Goal: Information Seeking & Learning: Learn about a topic

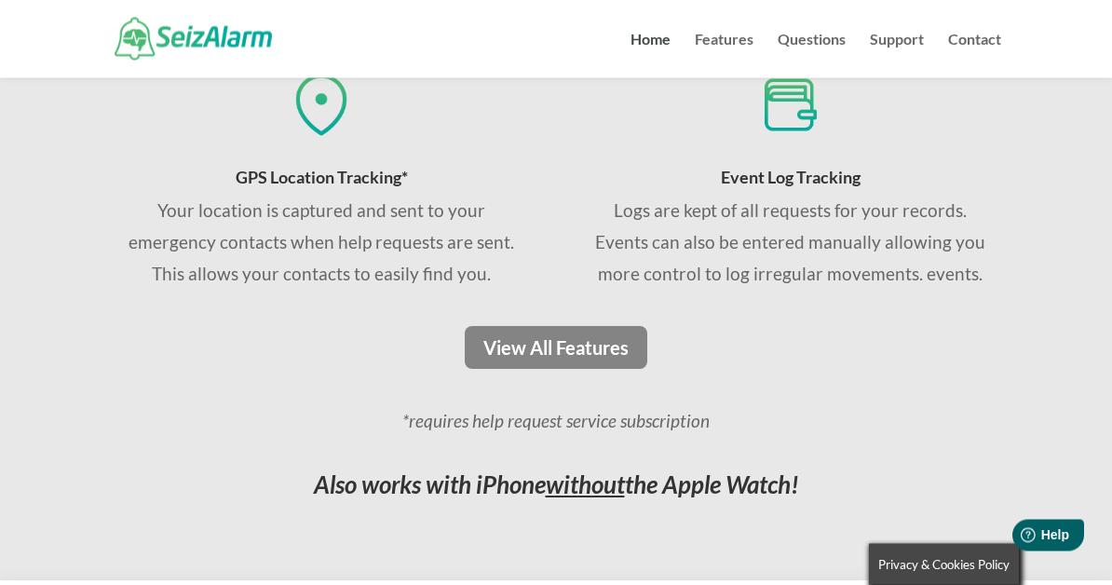
scroll to position [1430, 0]
click at [514, 346] on link "View All Features" at bounding box center [556, 347] width 196 height 43
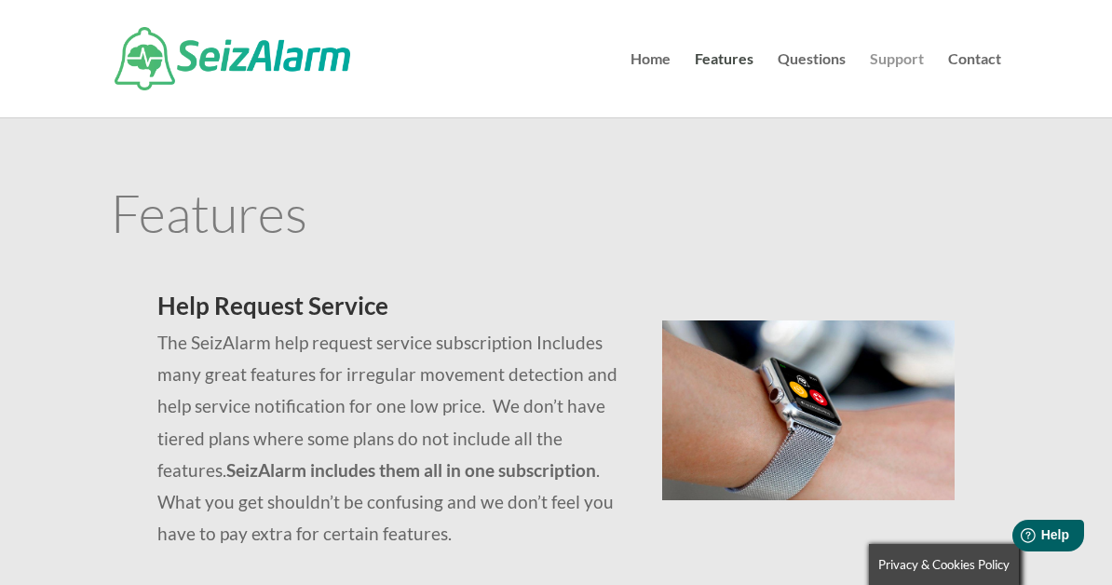
click at [883, 56] on link "Support" at bounding box center [897, 84] width 54 height 65
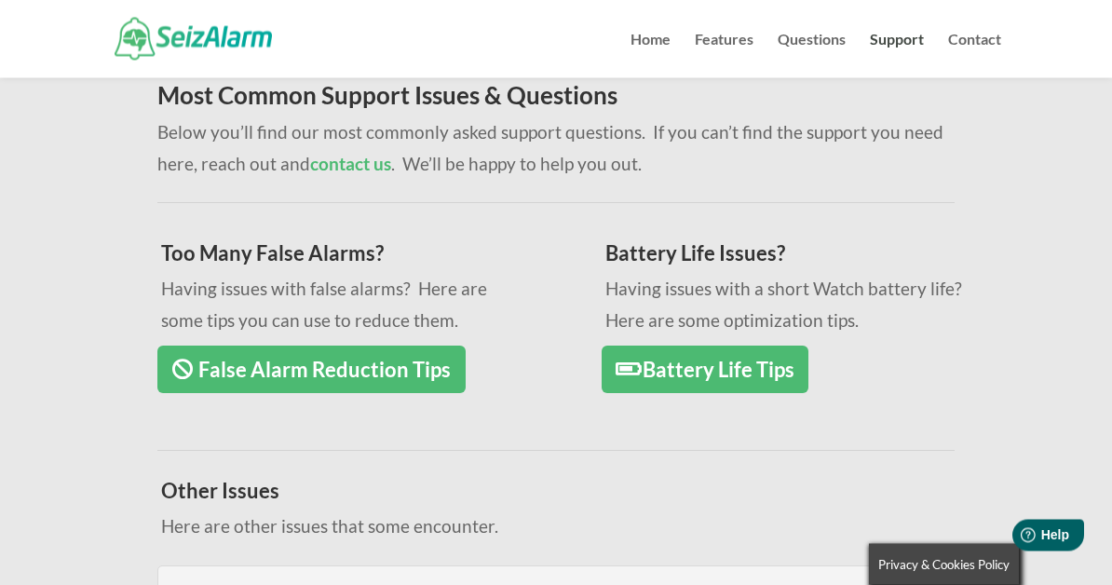
scroll to position [171, 0]
click at [413, 371] on link "False Alarm Reduction Tips" at bounding box center [310, 370] width 307 height 48
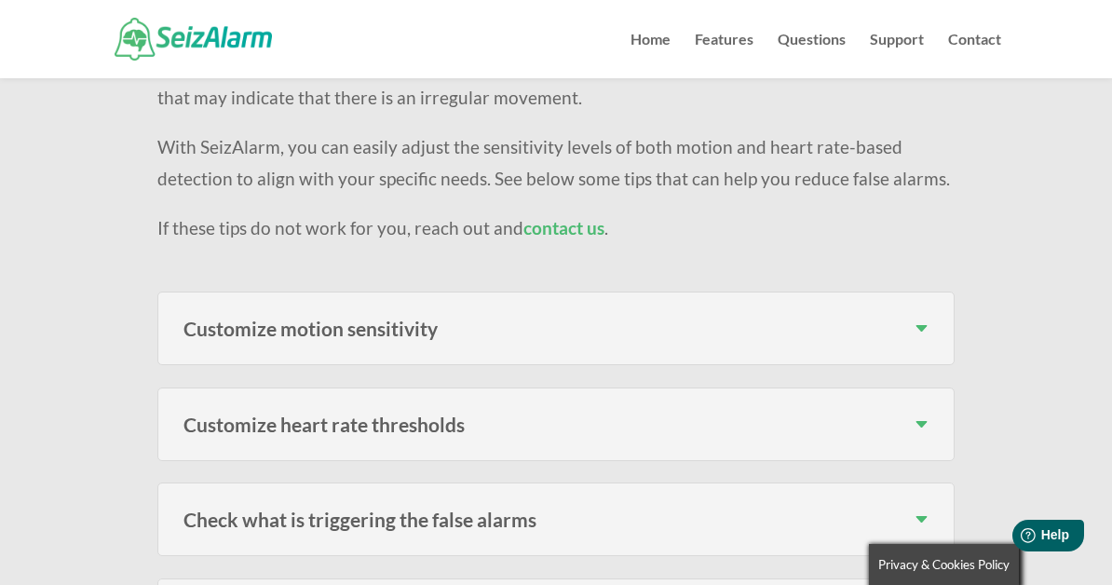
scroll to position [482, 0]
click at [492, 340] on div "Customize motion sensitivity If you go into the “Settings” in the app you’ll fi…" at bounding box center [555, 326] width 797 height 74
click at [919, 324] on h3 "Customize motion sensitivity" at bounding box center [556, 326] width 744 height 20
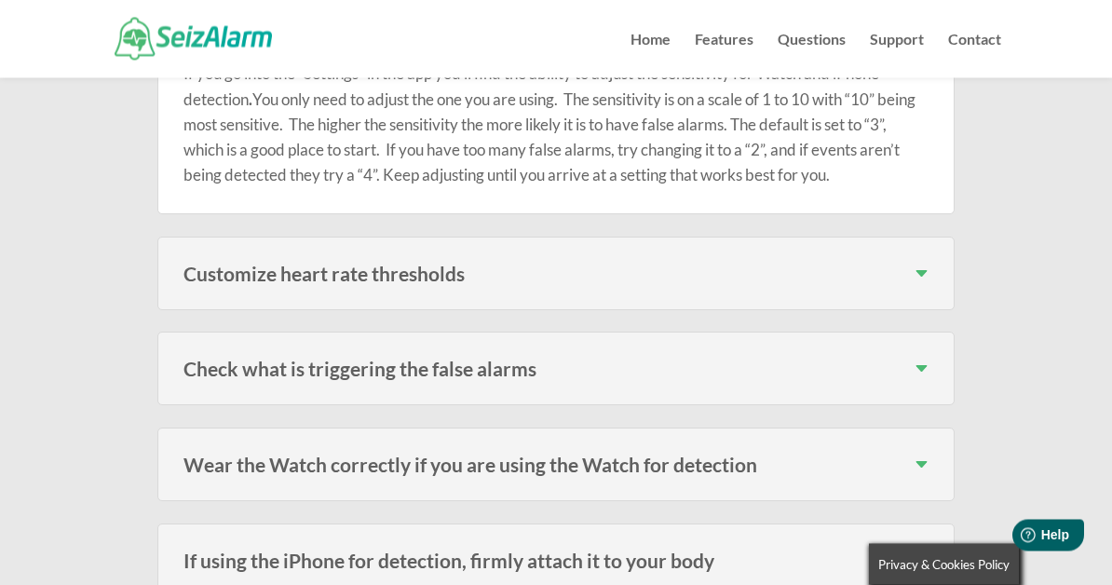
scroll to position [815, 0]
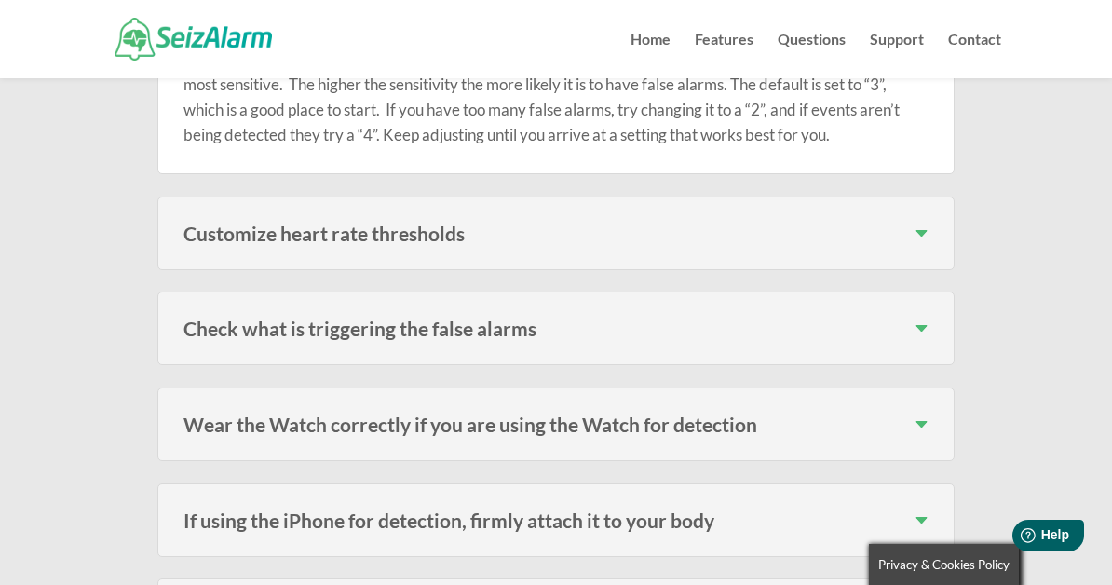
click at [923, 329] on h3 "Check what is triggering the false alarms" at bounding box center [556, 329] width 744 height 20
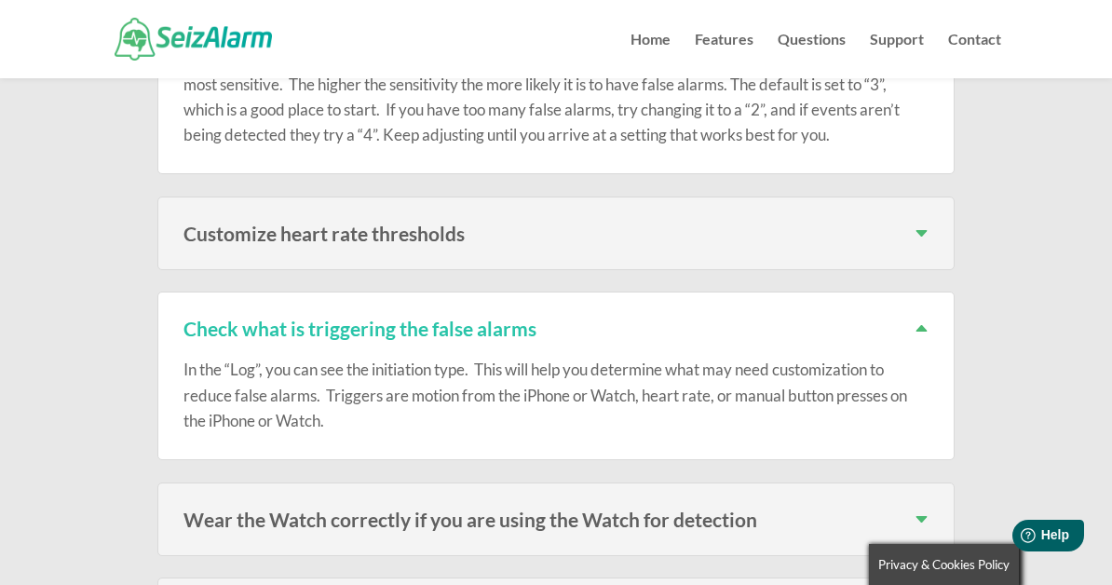
click at [922, 513] on h3 "Wear the Watch correctly if you are using the Watch for detection" at bounding box center [556, 520] width 744 height 20
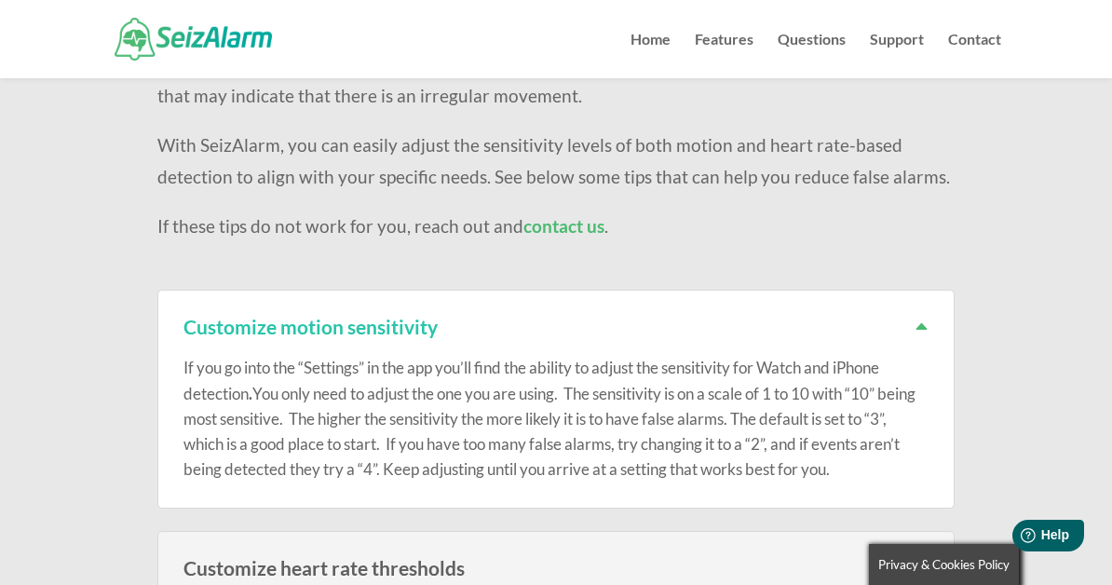
scroll to position [0, 0]
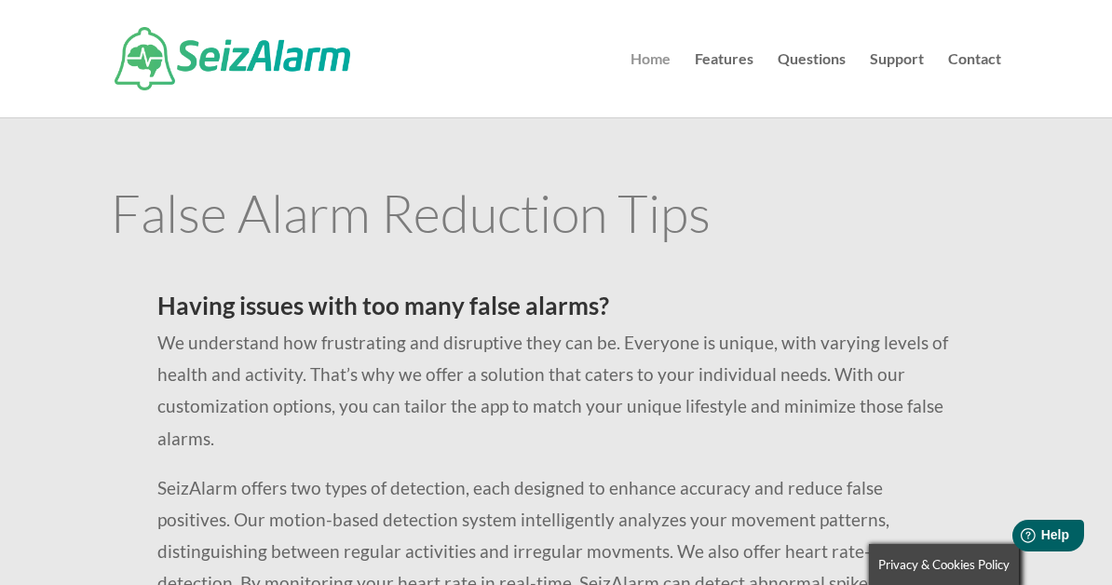
click at [645, 56] on link "Home" at bounding box center [651, 84] width 40 height 65
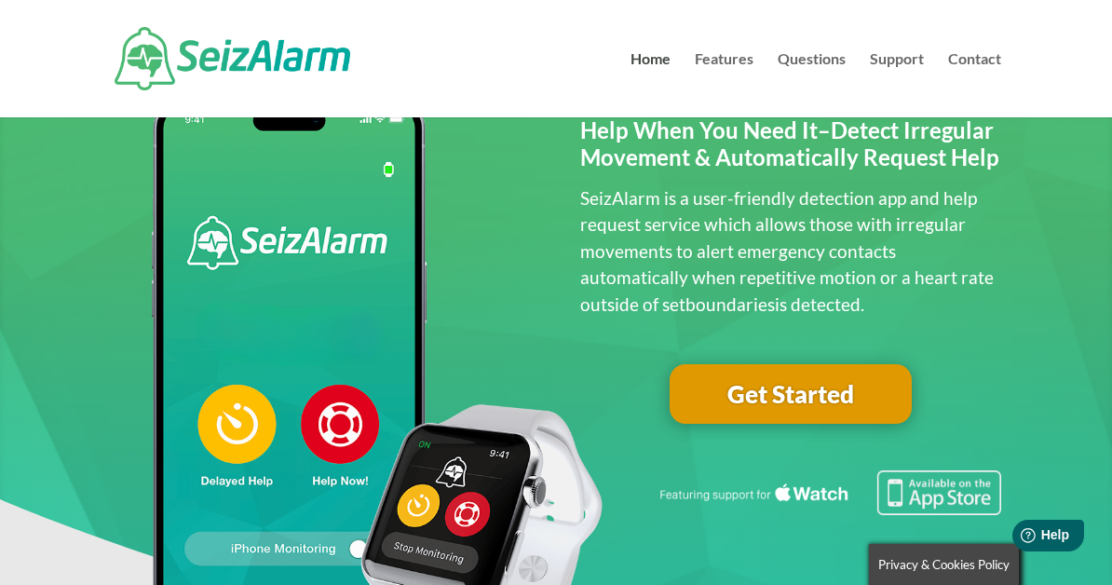
scroll to position [97, 0]
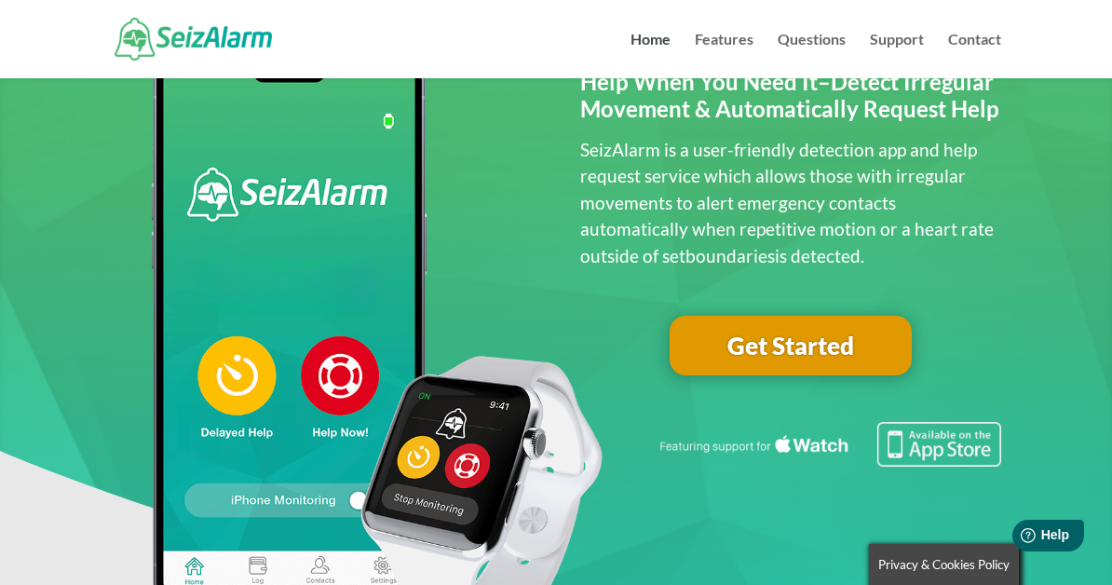
click at [784, 334] on link "Get Started" at bounding box center [791, 346] width 242 height 60
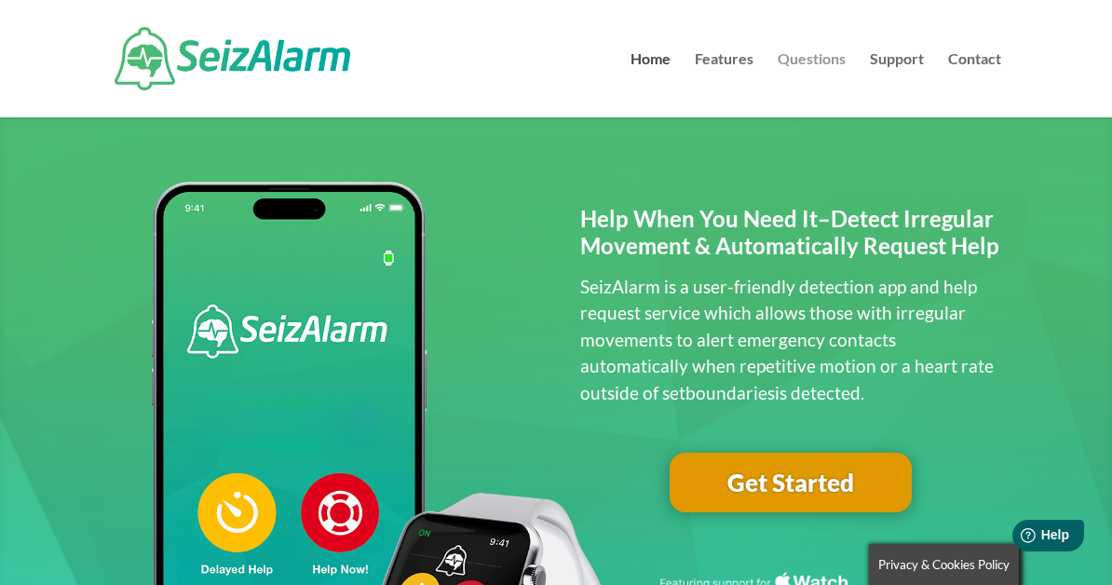
click at [786, 60] on link "Questions" at bounding box center [812, 84] width 68 height 65
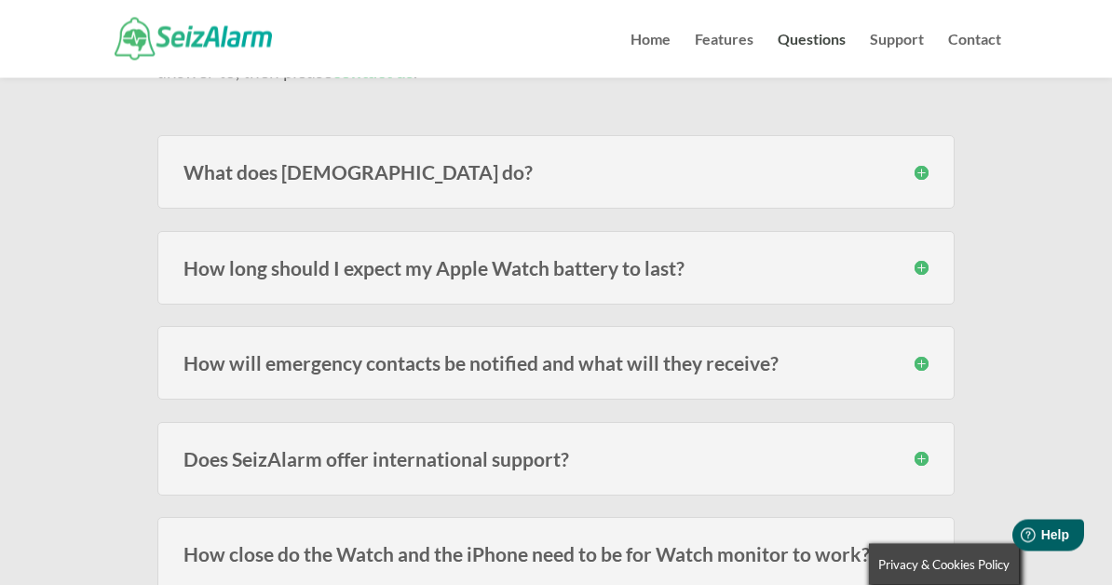
scroll to position [230, 0]
click at [920, 267] on h3 "How long should I expect my Apple Watch battery to last?" at bounding box center [556, 268] width 744 height 20
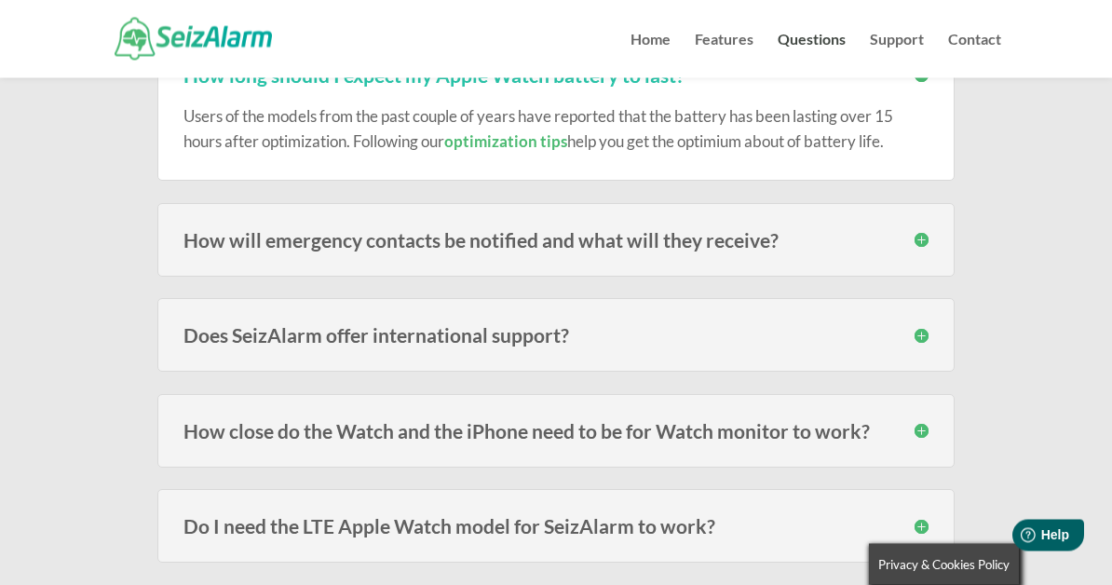
scroll to position [423, 0]
click at [921, 242] on h3 "How will emergency contacts be notified and what will they receive?" at bounding box center [556, 240] width 744 height 20
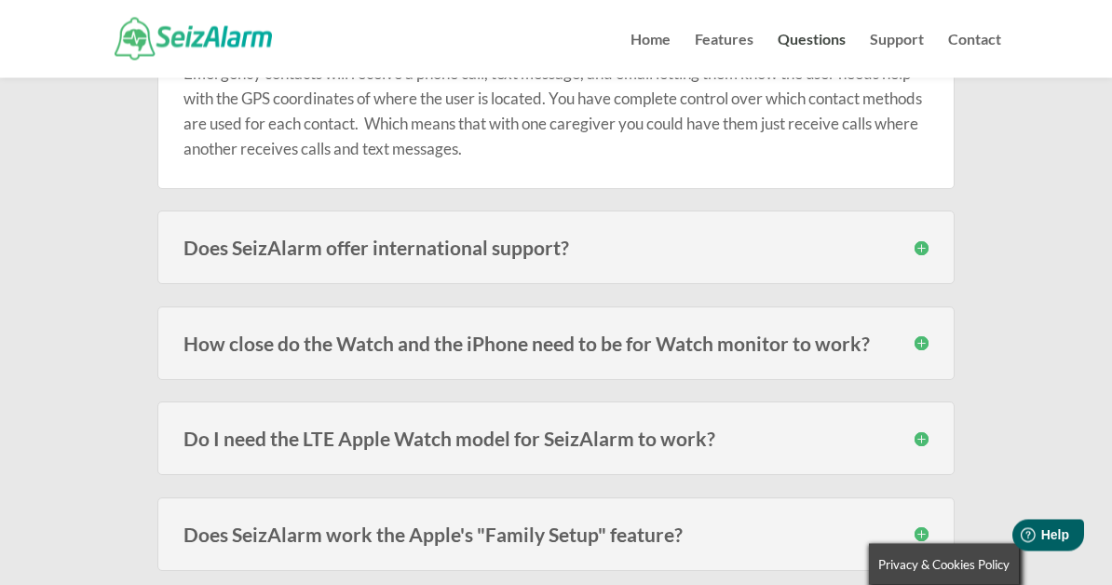
scroll to position [628, 0]
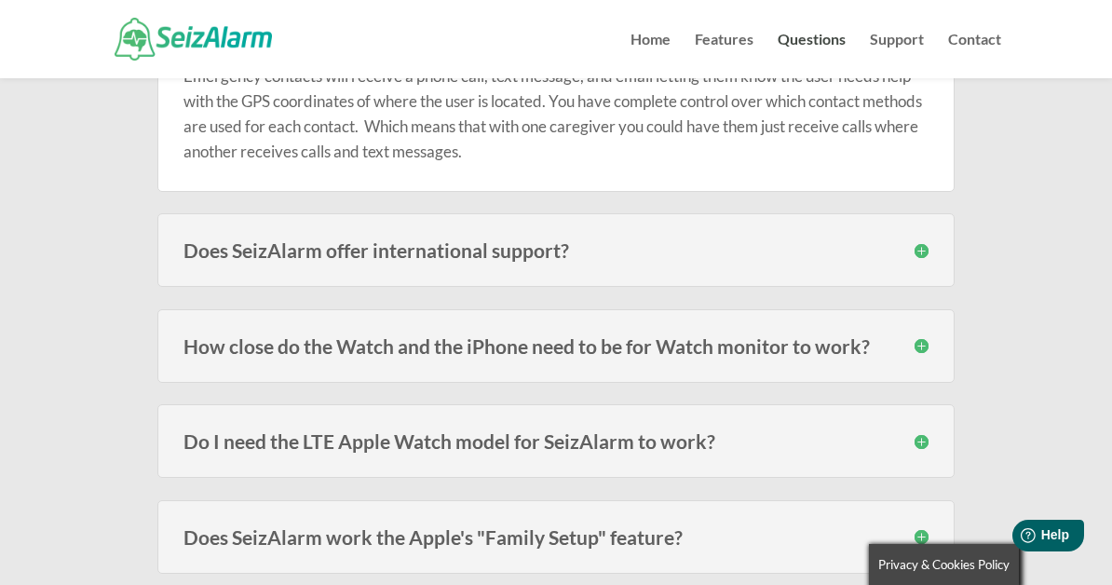
click at [761, 347] on h3 "How close do the Watch and the iPhone need to be for Watch monitor to work?" at bounding box center [556, 346] width 744 height 20
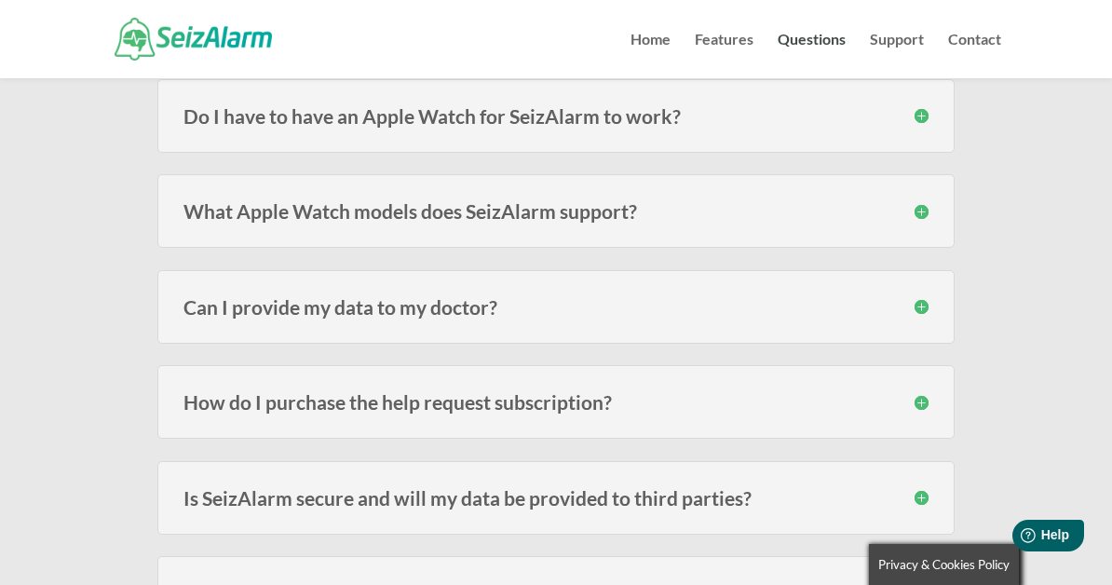
scroll to position [1804, 0]
